Goal: Check status

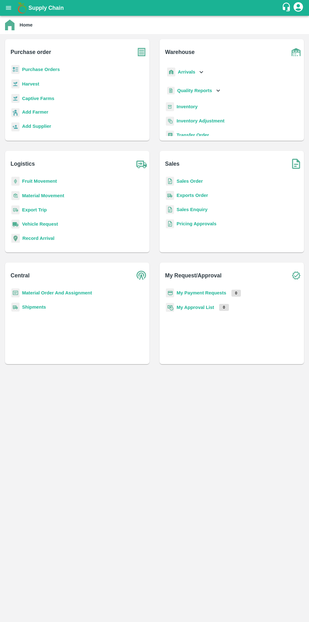
click at [49, 71] on b "Purchase Orders" at bounding box center [41, 69] width 38 height 5
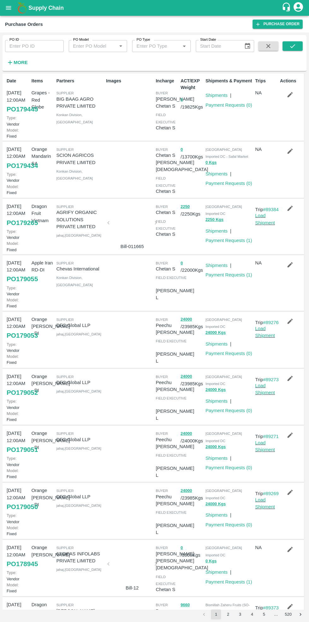
click at [226, 238] on link "Payment Requests ( 1 )" at bounding box center [229, 240] width 47 height 5
